Goal: Use online tool/utility: Utilize a website feature to perform a specific function

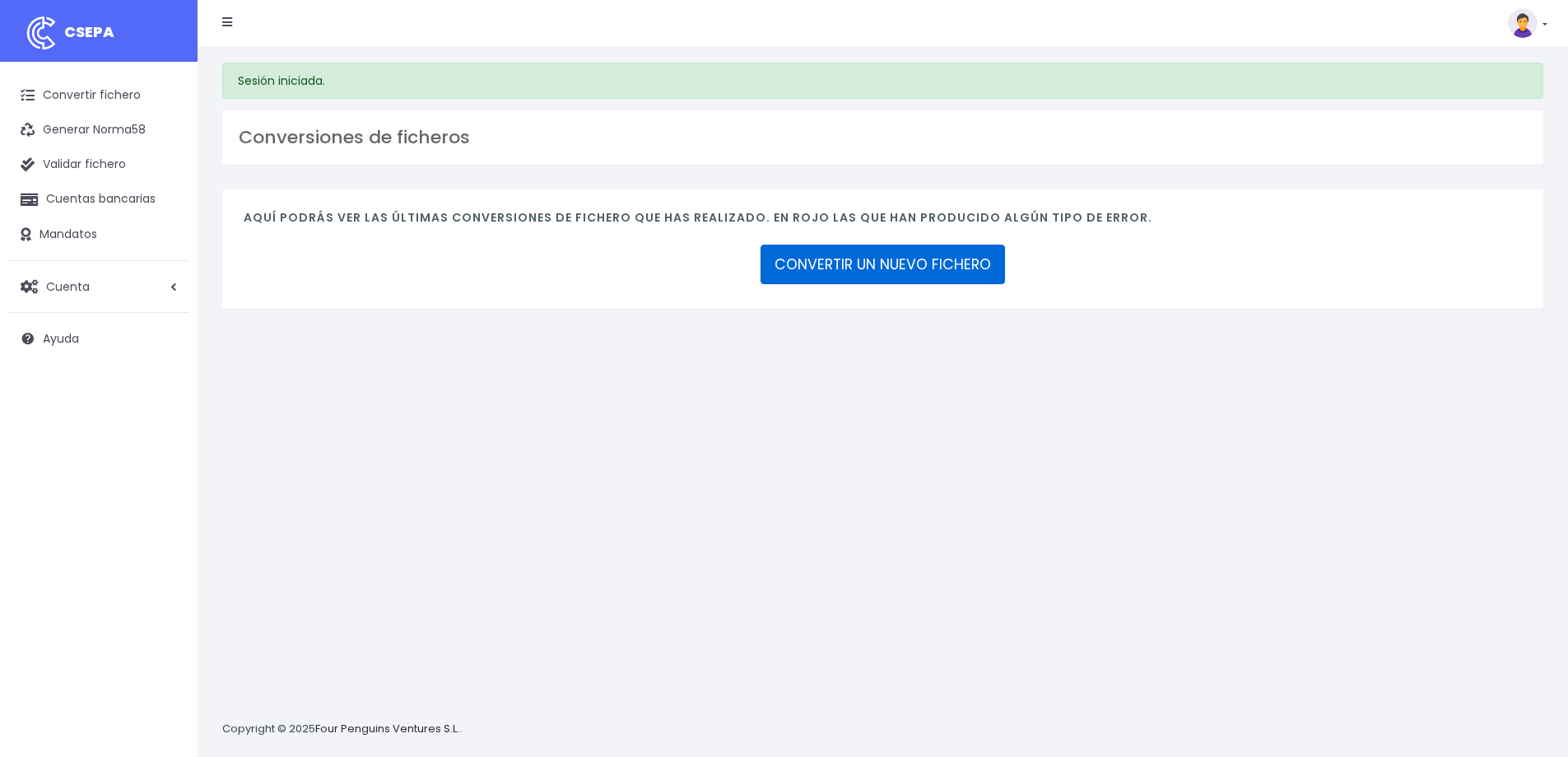
click at [891, 265] on link "CONVERTIR UN NUEVO FICHERO" at bounding box center [882, 264] width 244 height 39
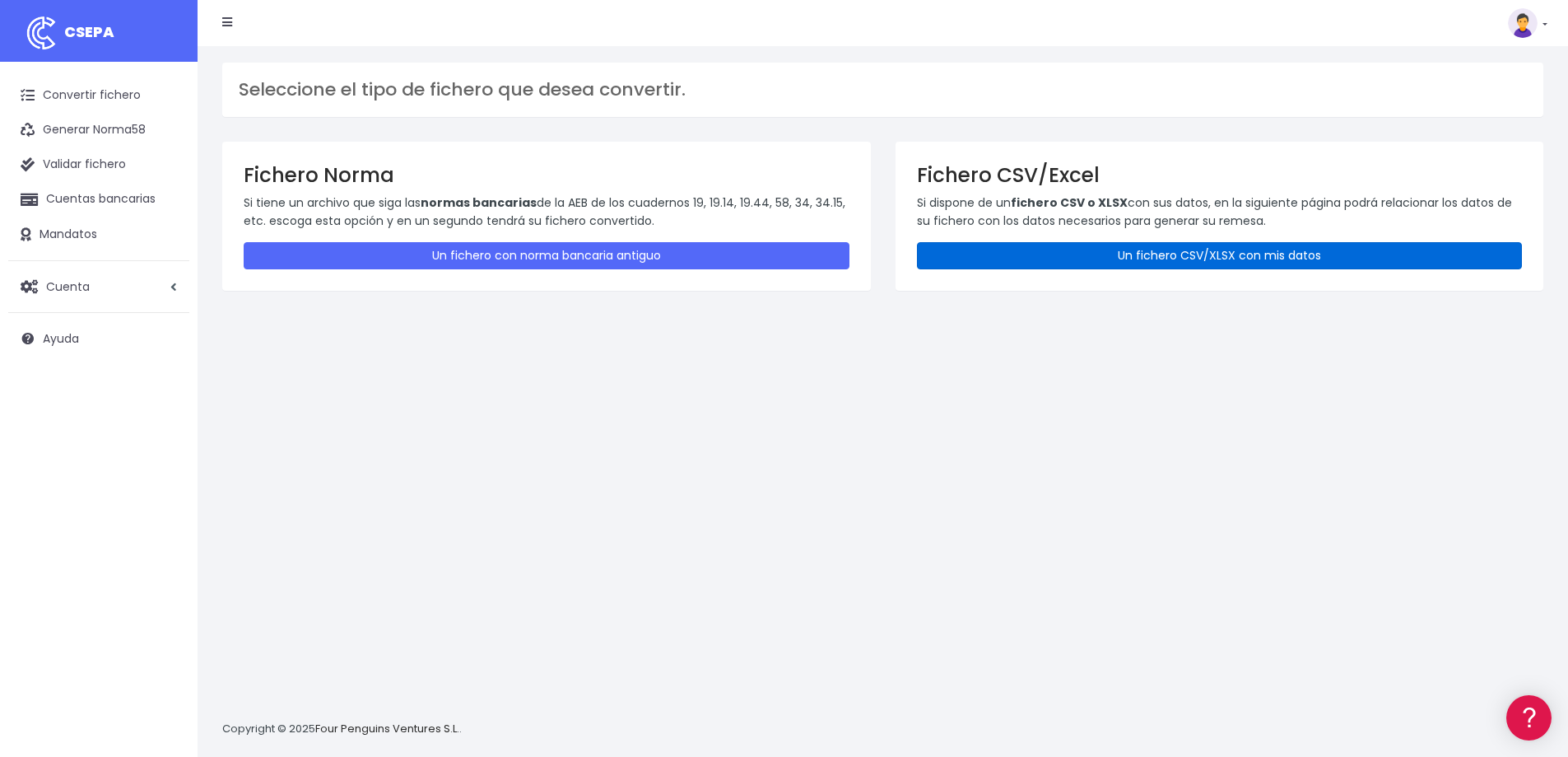
click at [1257, 252] on link "Un fichero CSV/XLSX con mis datos" at bounding box center [1220, 255] width 606 height 27
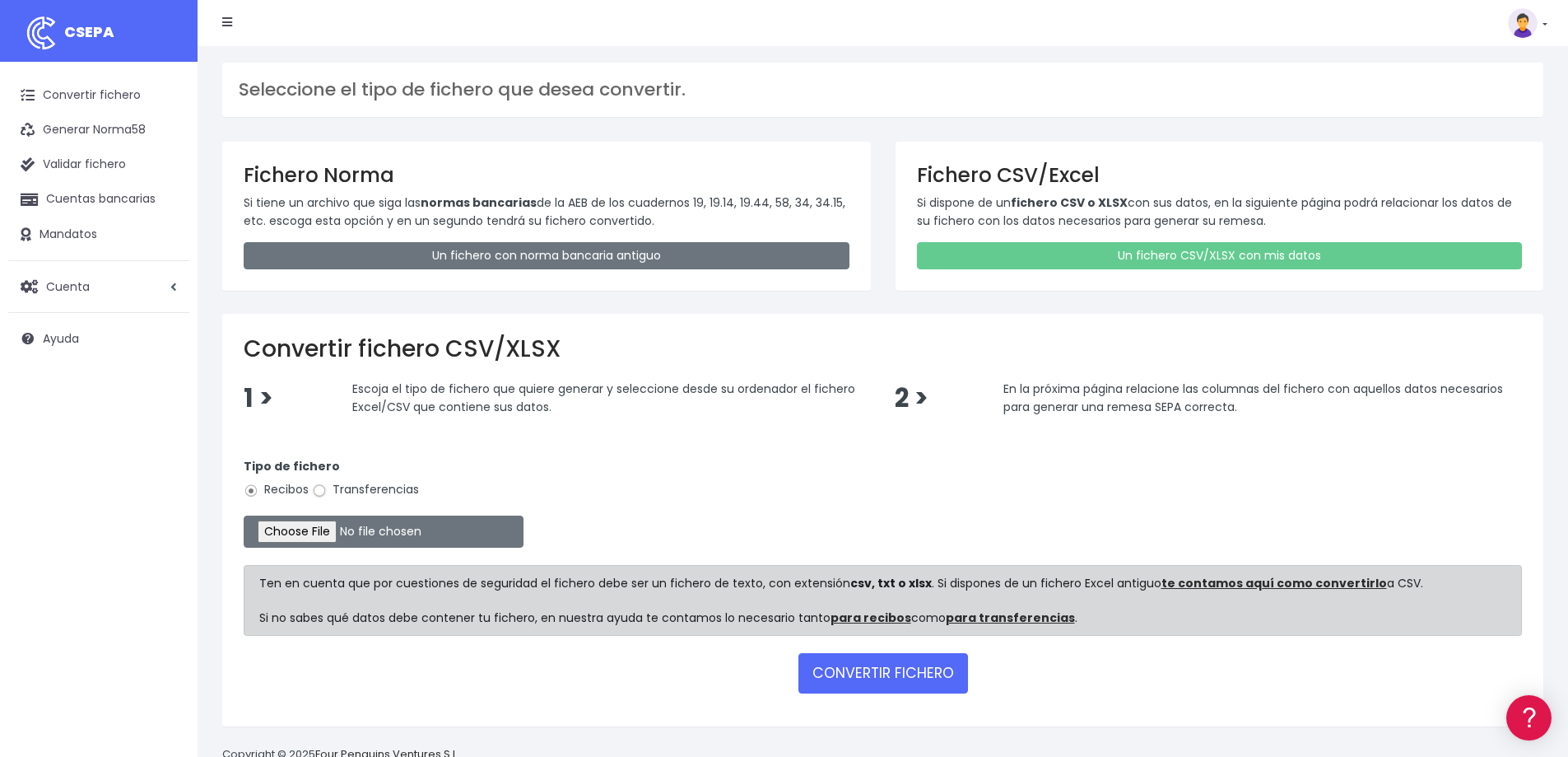
click at [321, 487] on input "Transferencias" at bounding box center [320, 491] width 15 height 15
radio input "true"
click at [329, 529] on input "file" at bounding box center [384, 531] width 280 height 32
type input "C:\fakepath\09 NOMINAS SEPTIEMBRE 2025.xlsx"
click at [875, 672] on button "CONVERTIR FICHERO" at bounding box center [883, 673] width 170 height 39
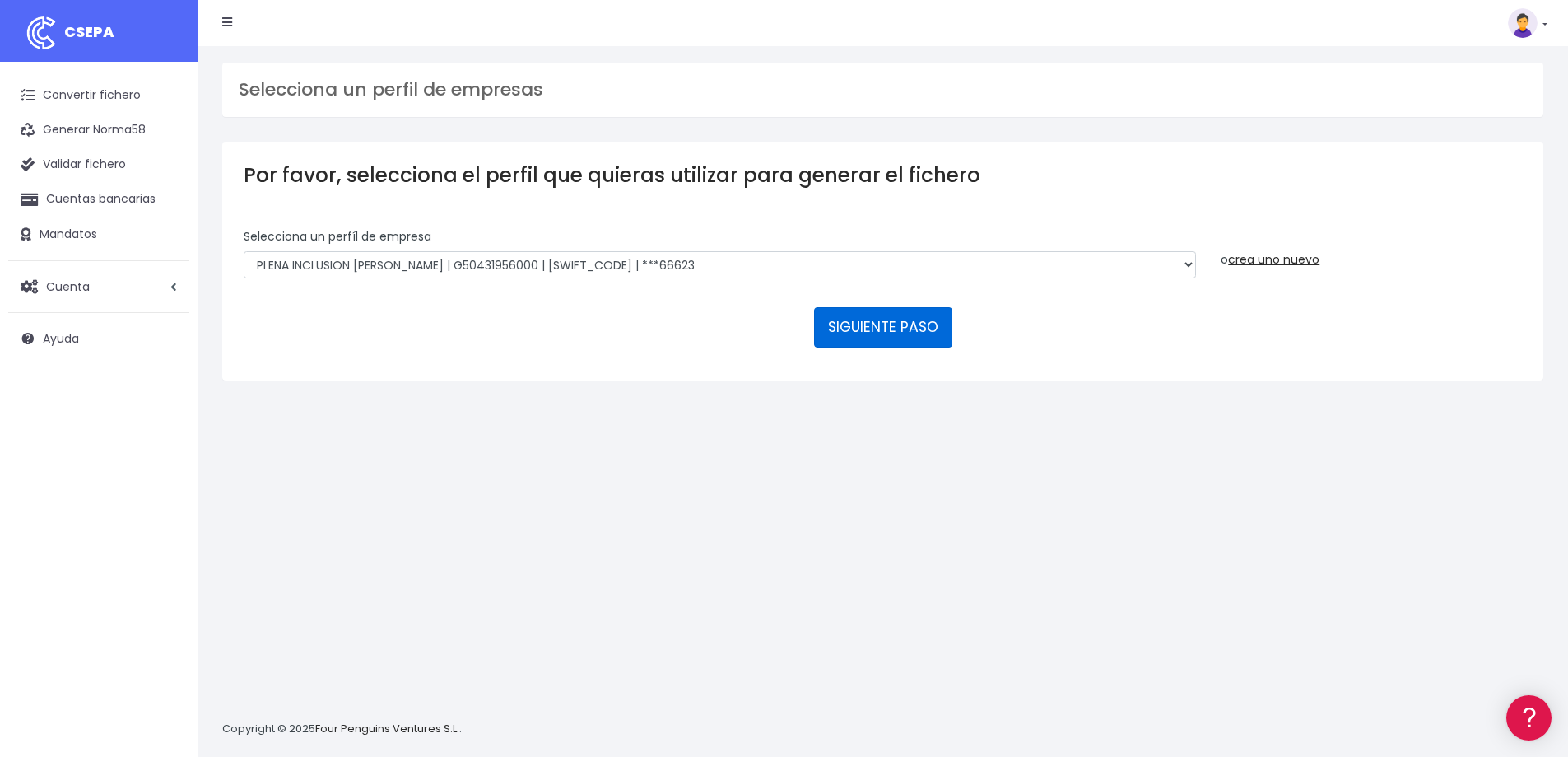
click at [903, 326] on button "SIGUIENTE PASO" at bounding box center [883, 327] width 138 height 39
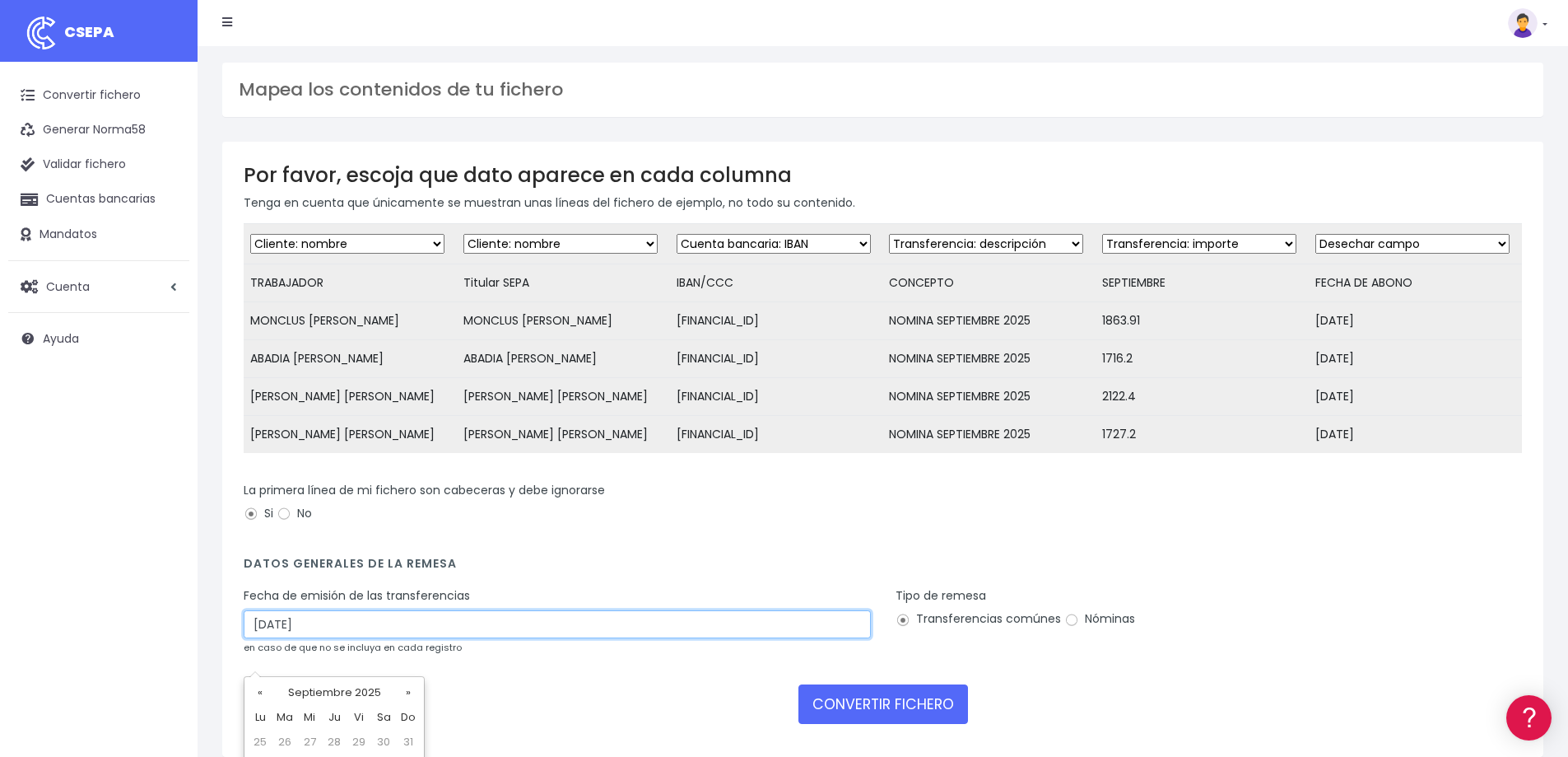
click at [778, 639] on input "28/09/2025" at bounding box center [557, 625] width 627 height 28
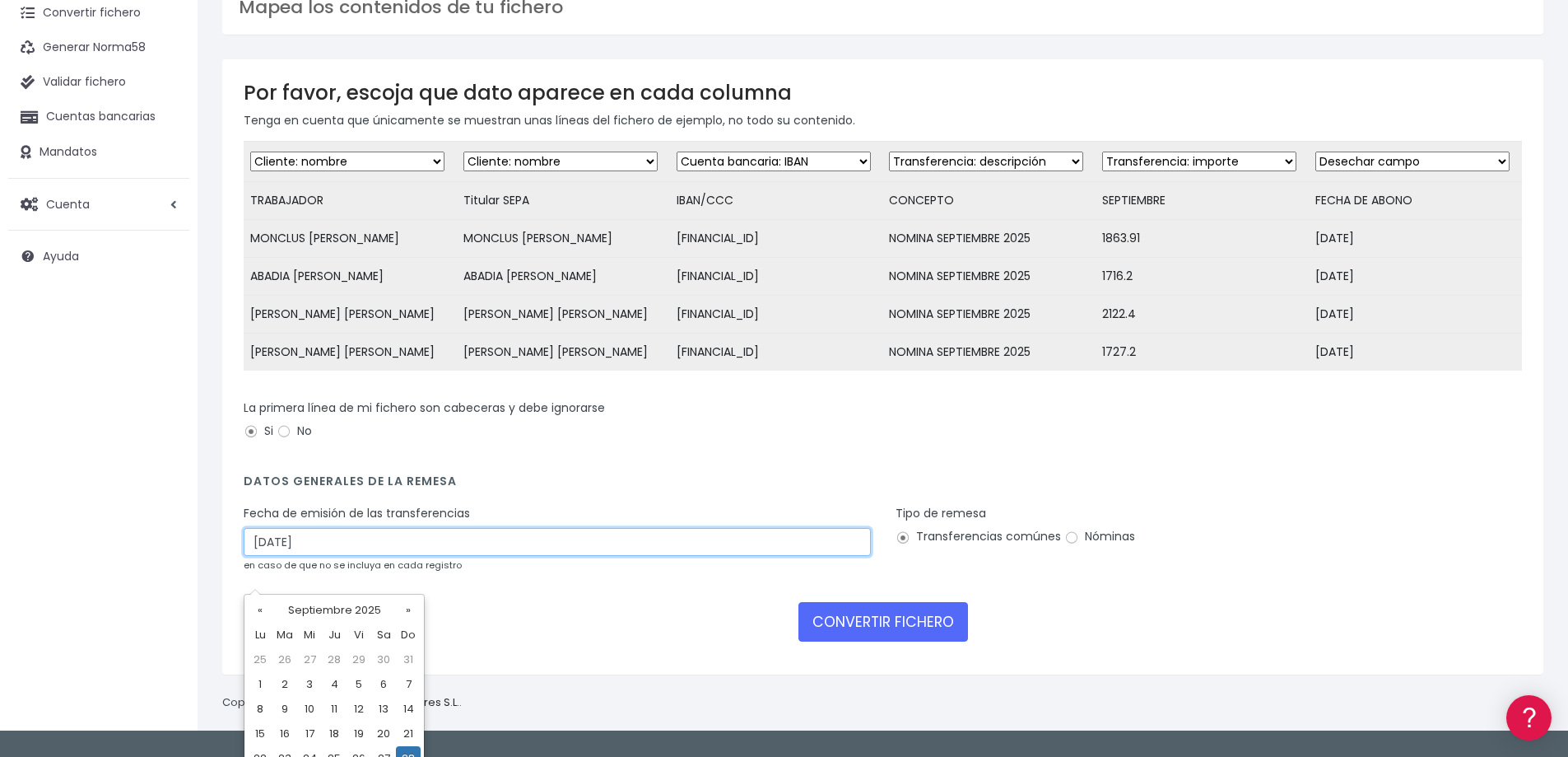
scroll to position [125, 0]
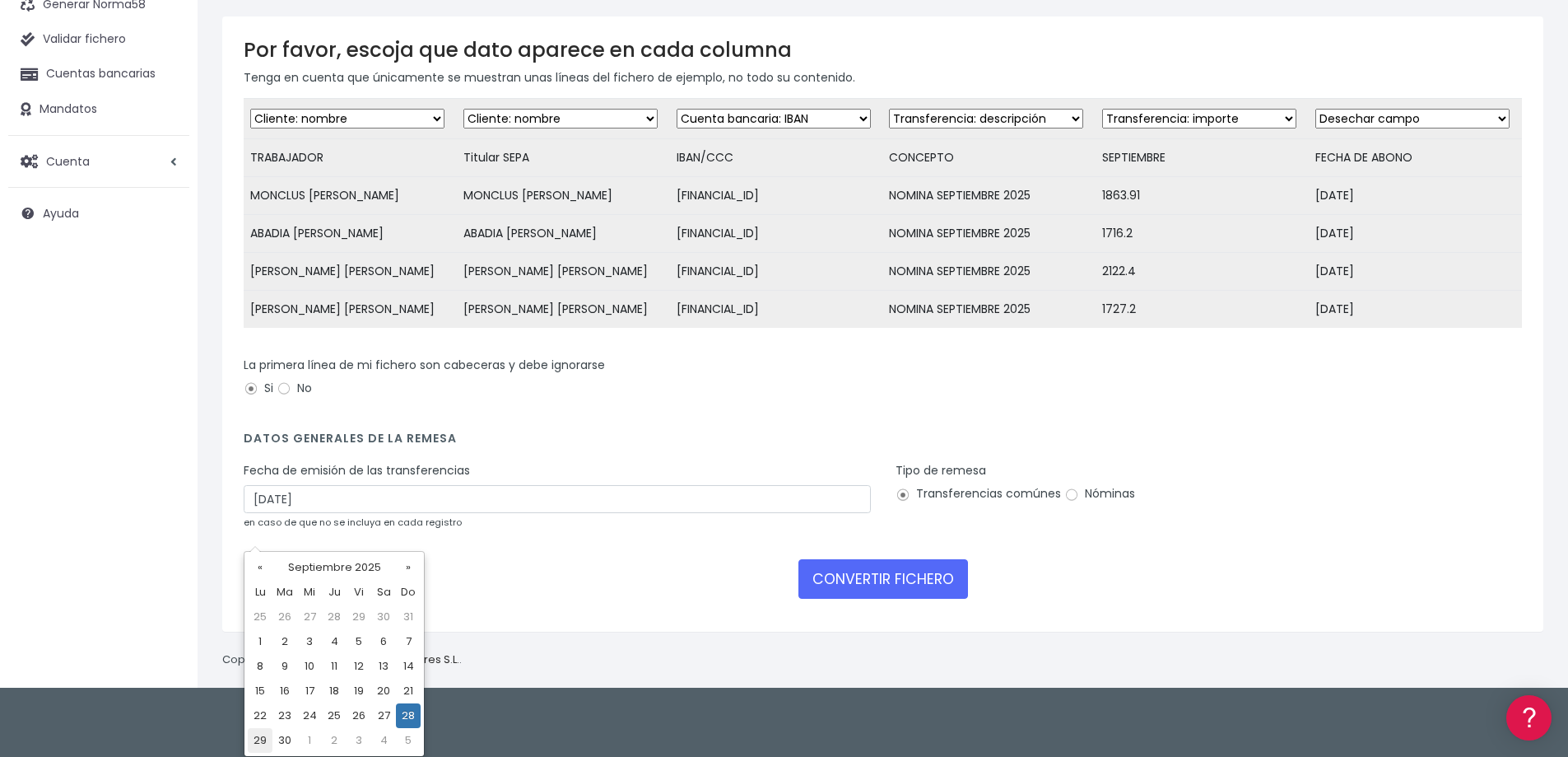
click at [259, 734] on td "29" at bounding box center [260, 740] width 25 height 25
type input "29/09/2025"
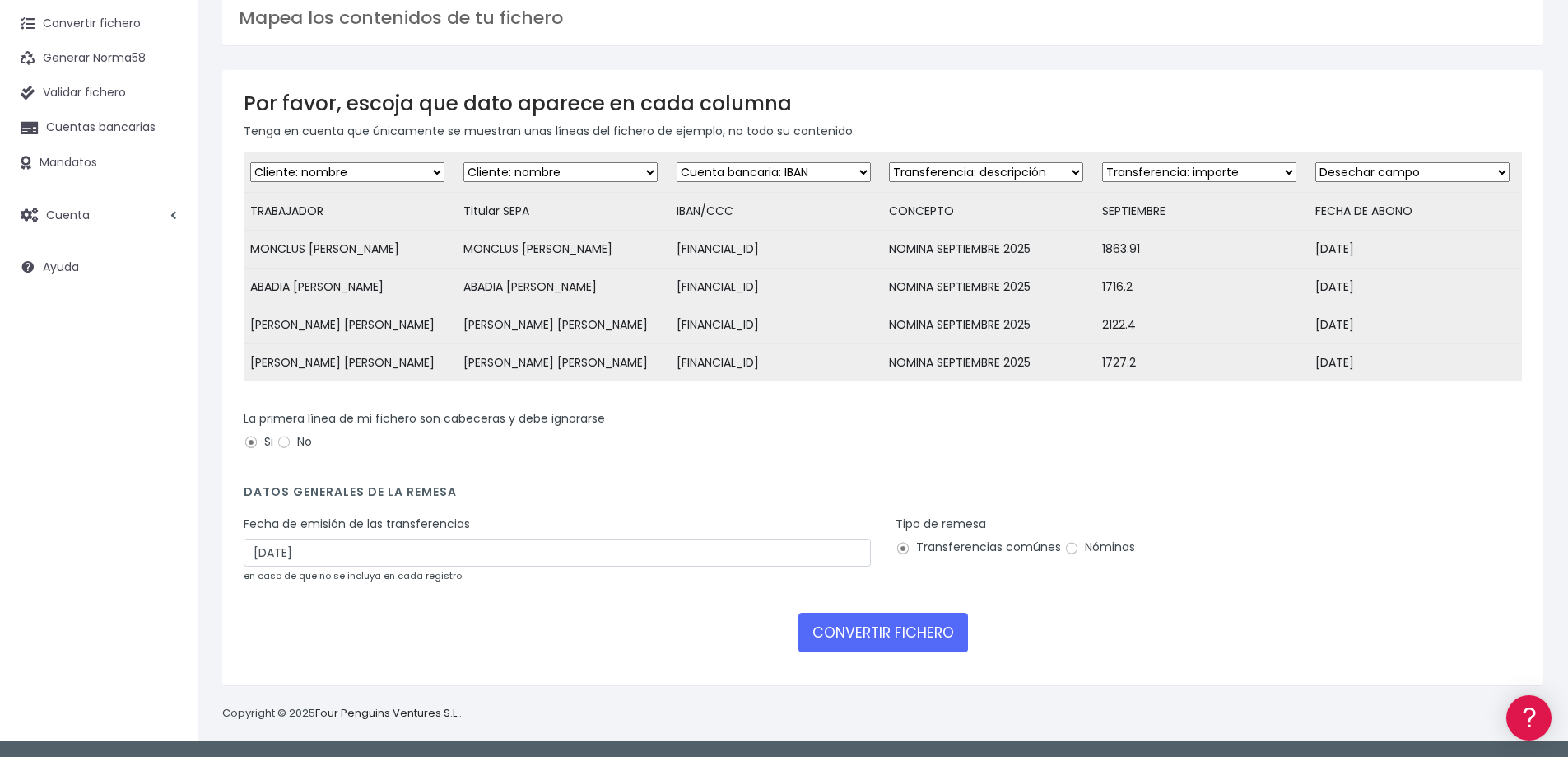
scroll to position [102, 0]
click at [1068, 544] on input "Nóminas" at bounding box center [1071, 548] width 15 height 15
radio input "true"
click at [874, 617] on button "CONVERTIR FICHERO" at bounding box center [883, 632] width 170 height 39
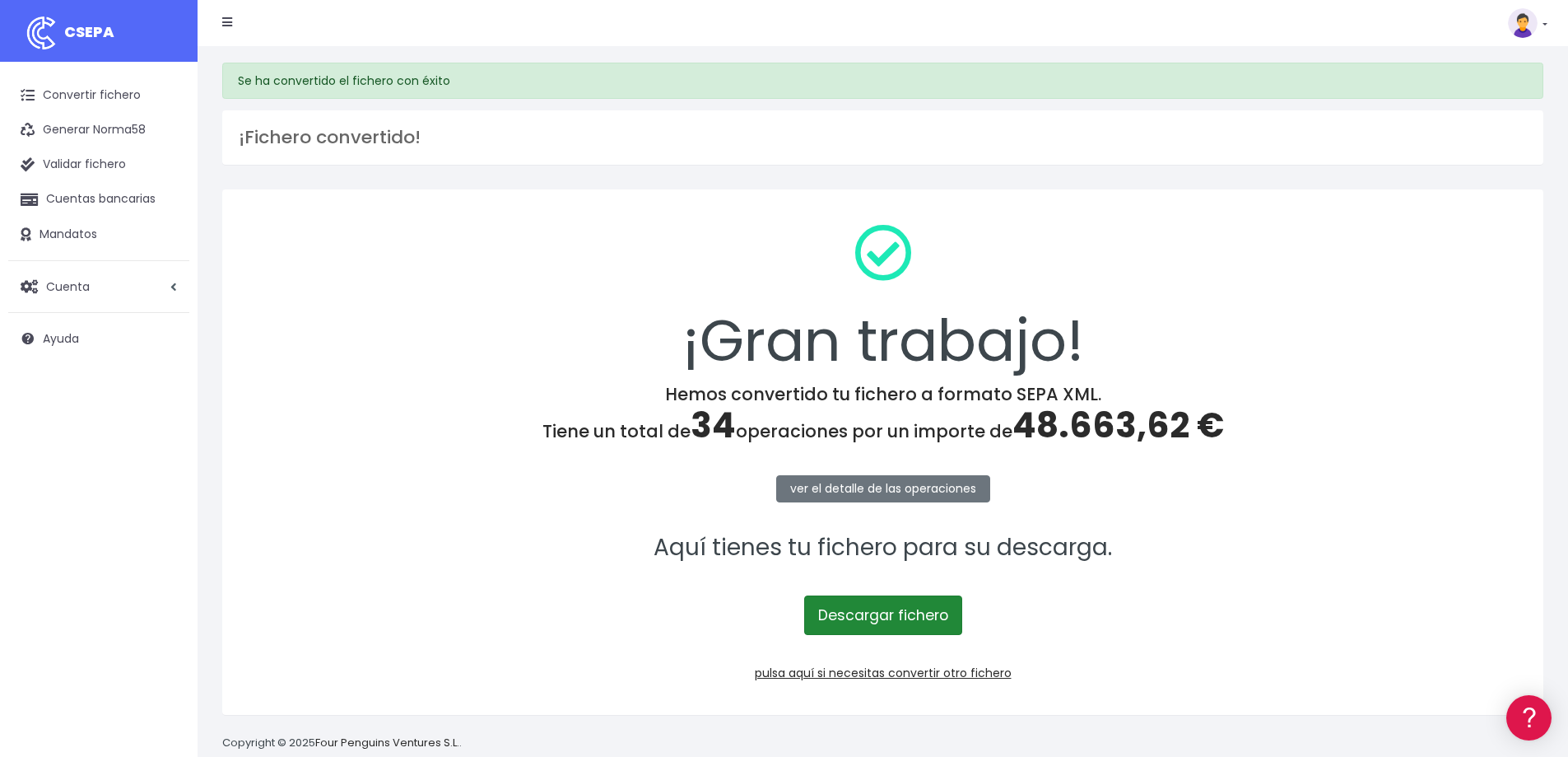
click at [874, 611] on link "Descargar fichero" at bounding box center [883, 615] width 158 height 39
